Goal: Information Seeking & Learning: Find specific fact

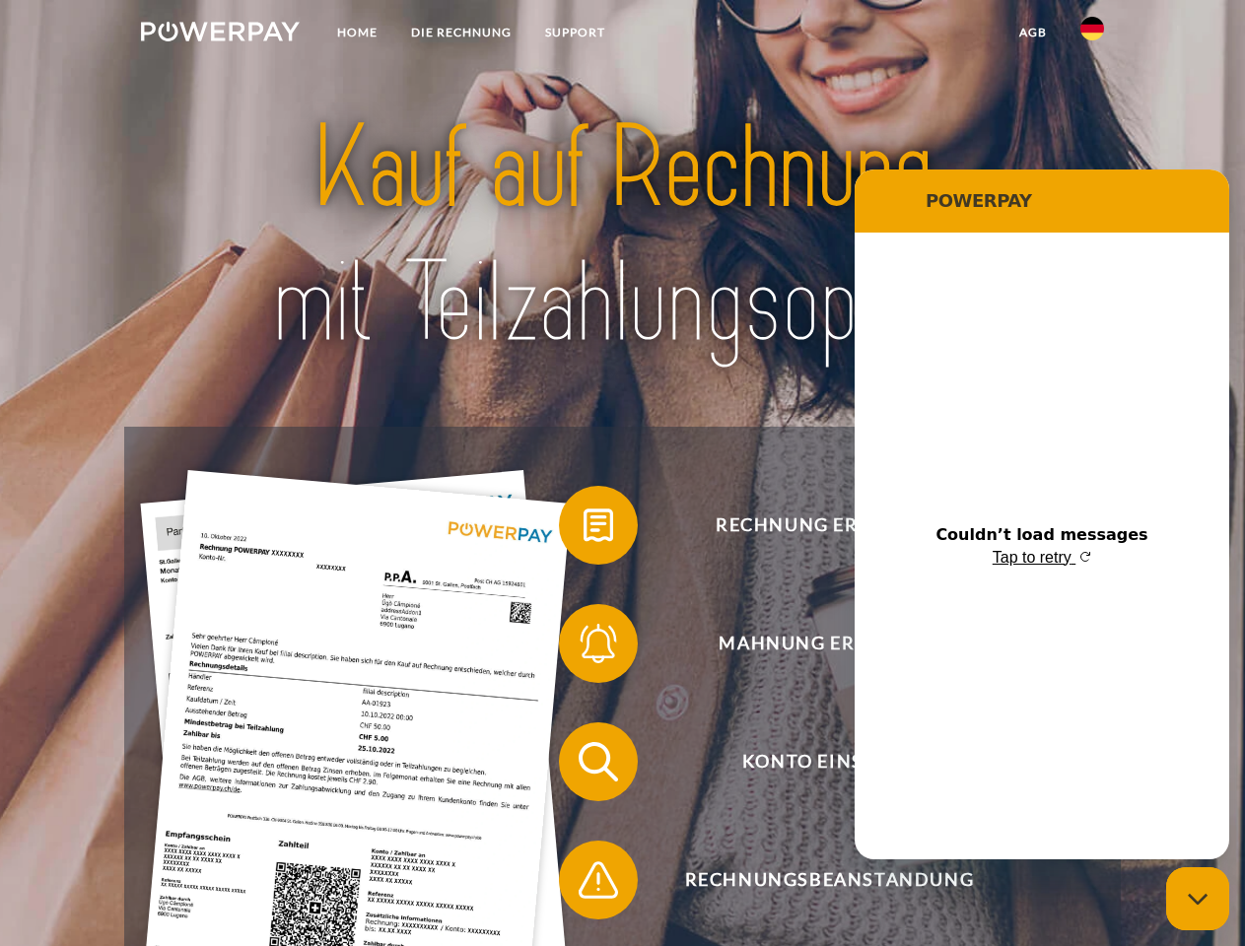
click at [220, 35] on img at bounding box center [220, 32] width 159 height 20
click at [1092, 35] on img at bounding box center [1092, 29] width 24 height 24
click at [1032, 33] on link "agb" at bounding box center [1033, 32] width 61 height 35
click at [584, 529] on span at bounding box center [569, 525] width 99 height 99
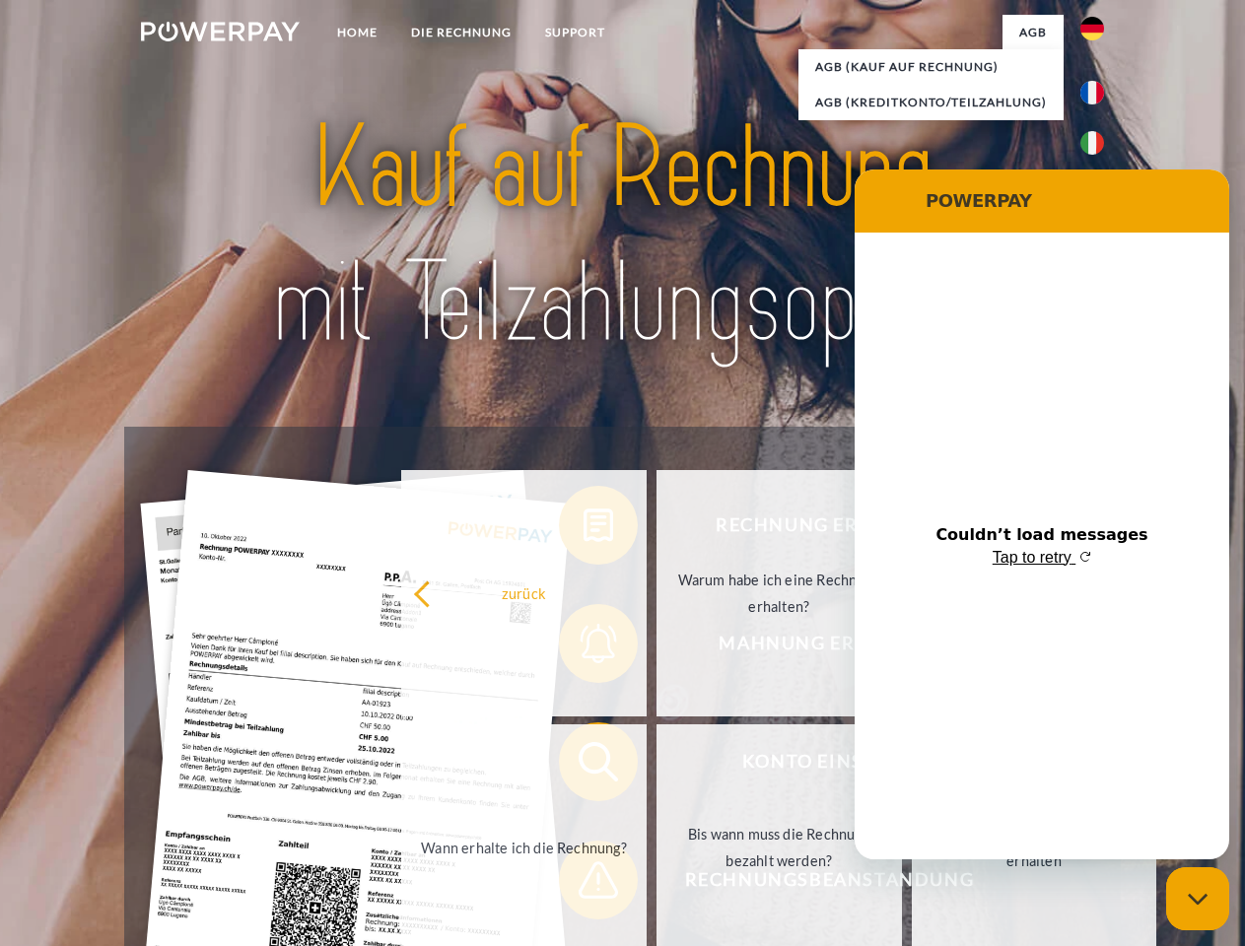
click at [584, 648] on div "Rechnung erhalten? Mahnung erhalten? Konto einsehen" at bounding box center [622, 821] width 996 height 789
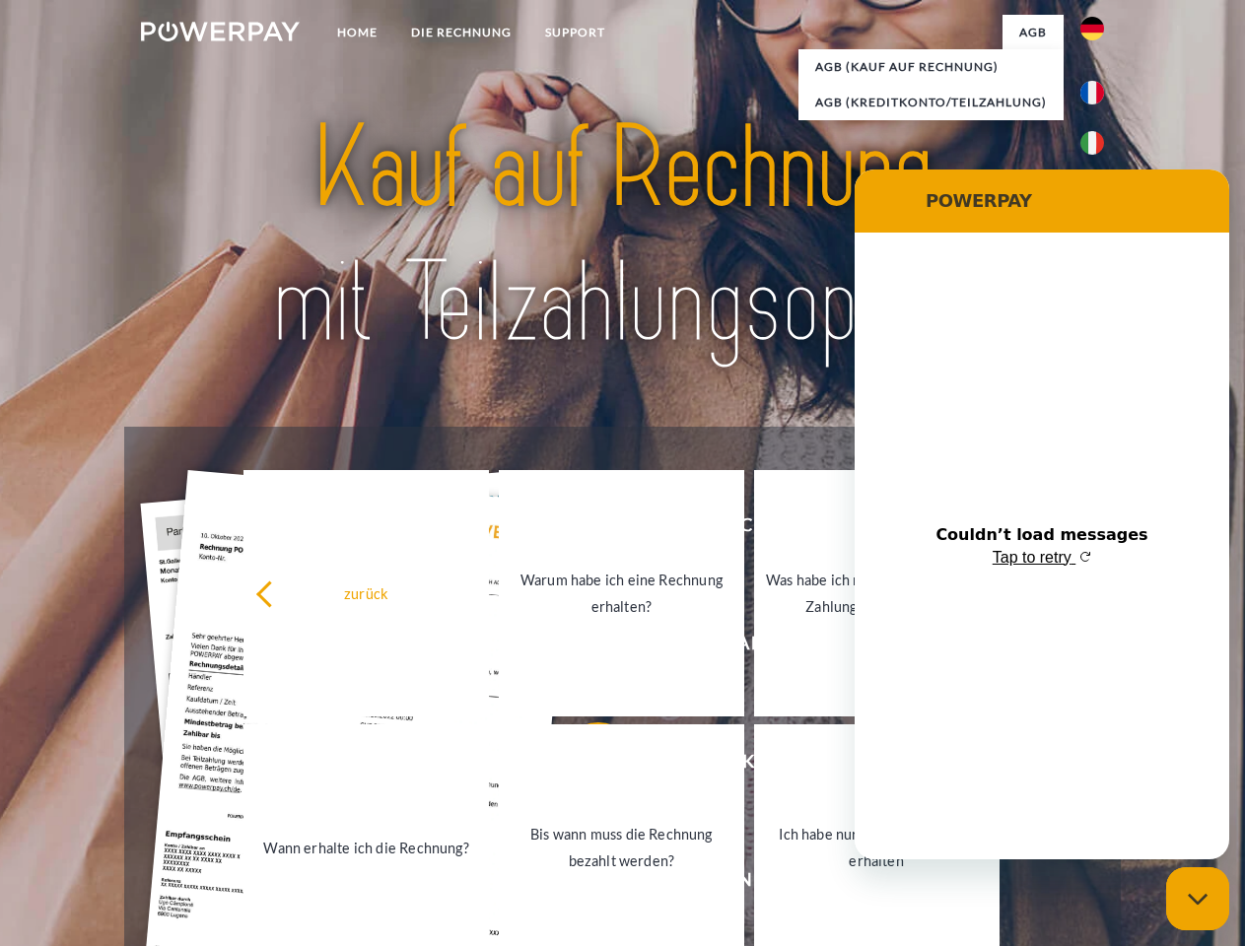
click at [584, 766] on link "Bis wann muss die Rechnung bezahlt werden?" at bounding box center [621, 848] width 245 height 246
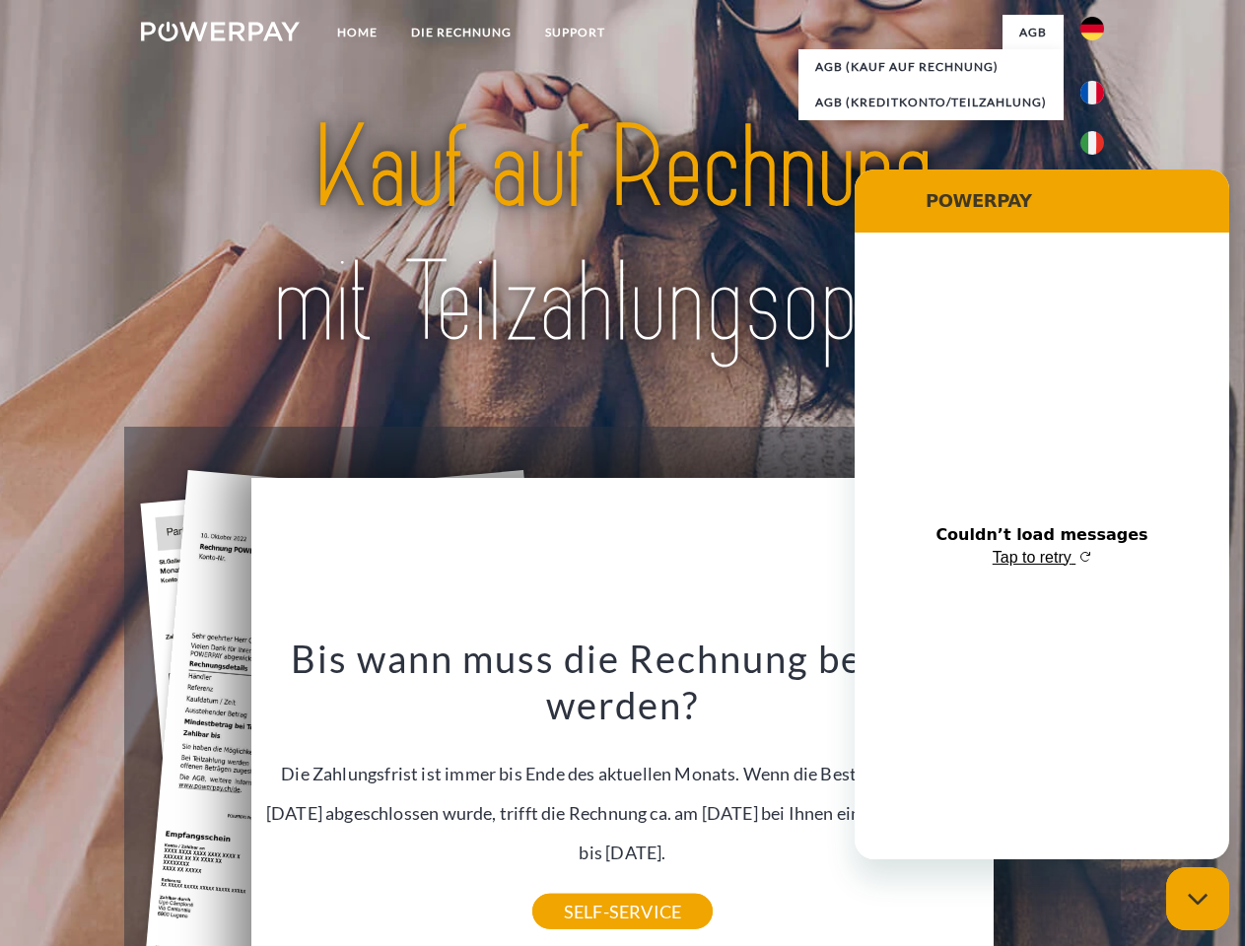
click at [584, 884] on div "Bis wann muss die Rechnung bezahlt werden? Die Zahlungsfrist ist immer bis Ende…" at bounding box center [623, 773] width 720 height 277
click at [1198, 899] on icon "Close messaging window" at bounding box center [1198, 899] width 21 height 13
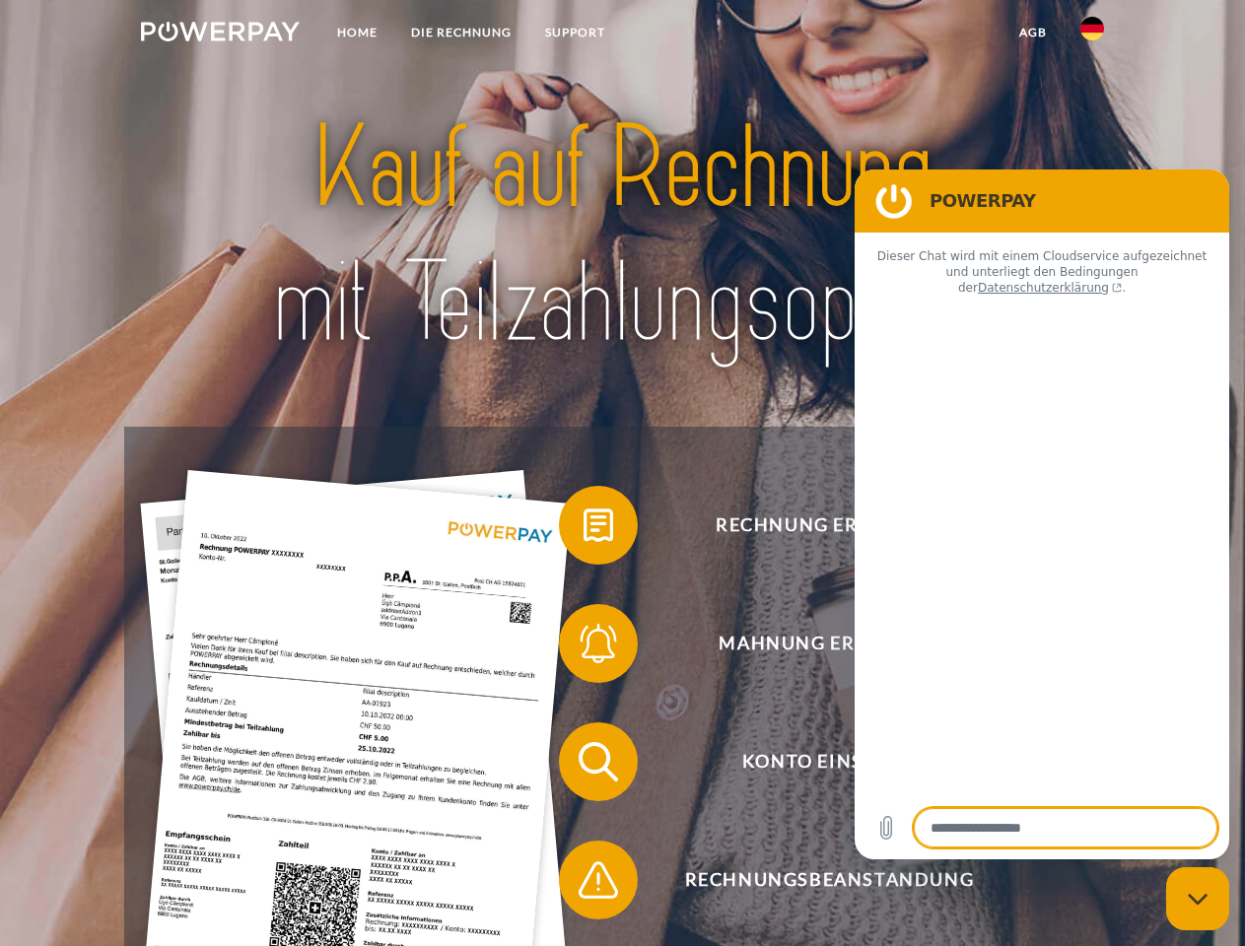
type textarea "*"
